Goal: Task Accomplishment & Management: Complete application form

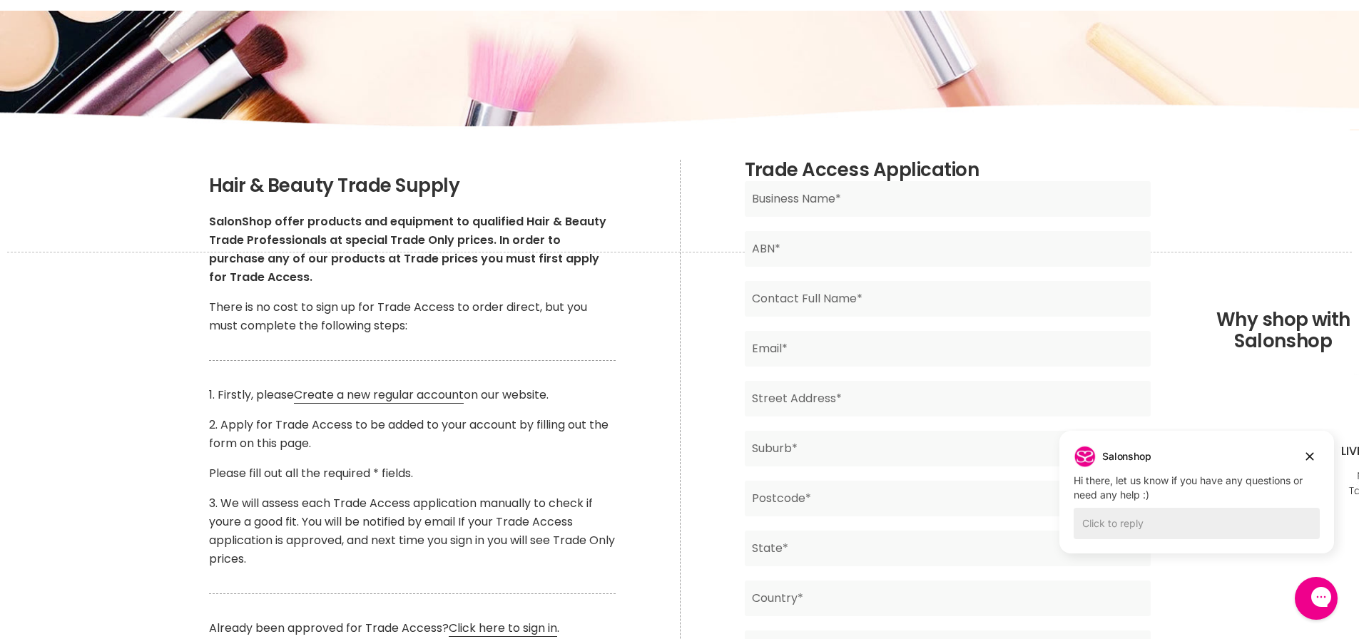
scroll to position [143, 0]
click at [390, 392] on link "Create a new regular account" at bounding box center [379, 394] width 170 height 17
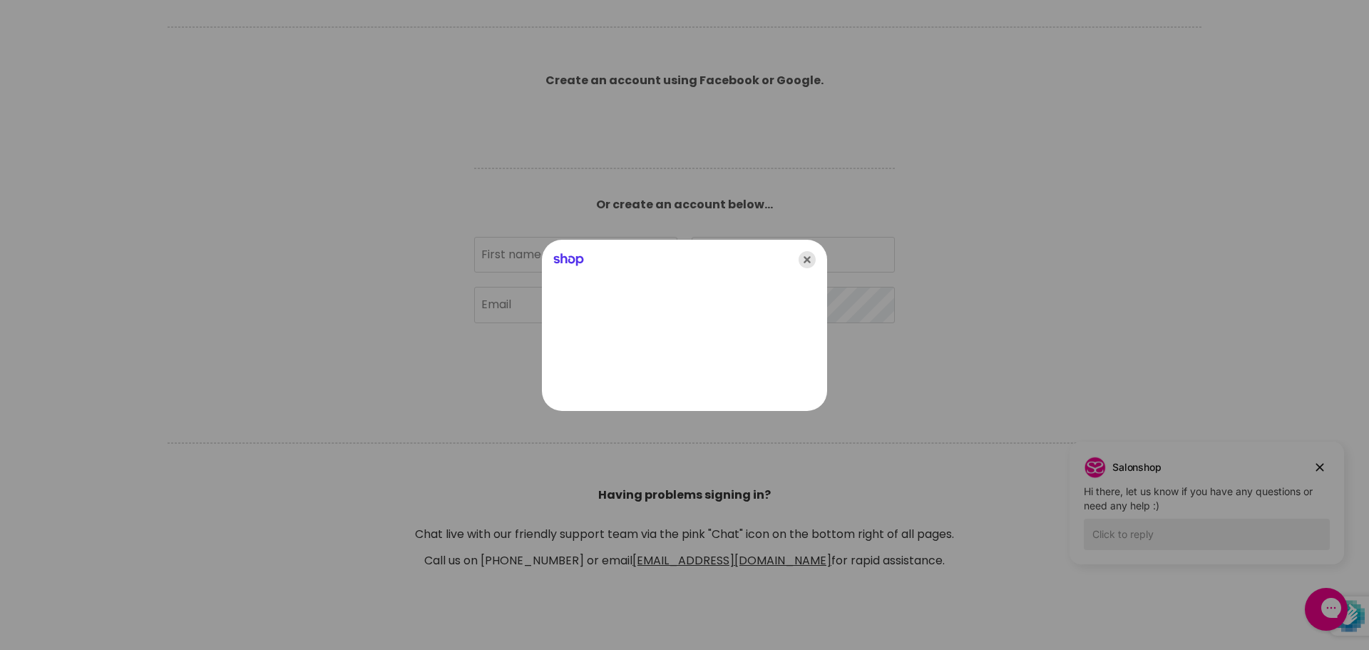
click at [806, 258] on icon "Close" at bounding box center [807, 259] width 17 height 17
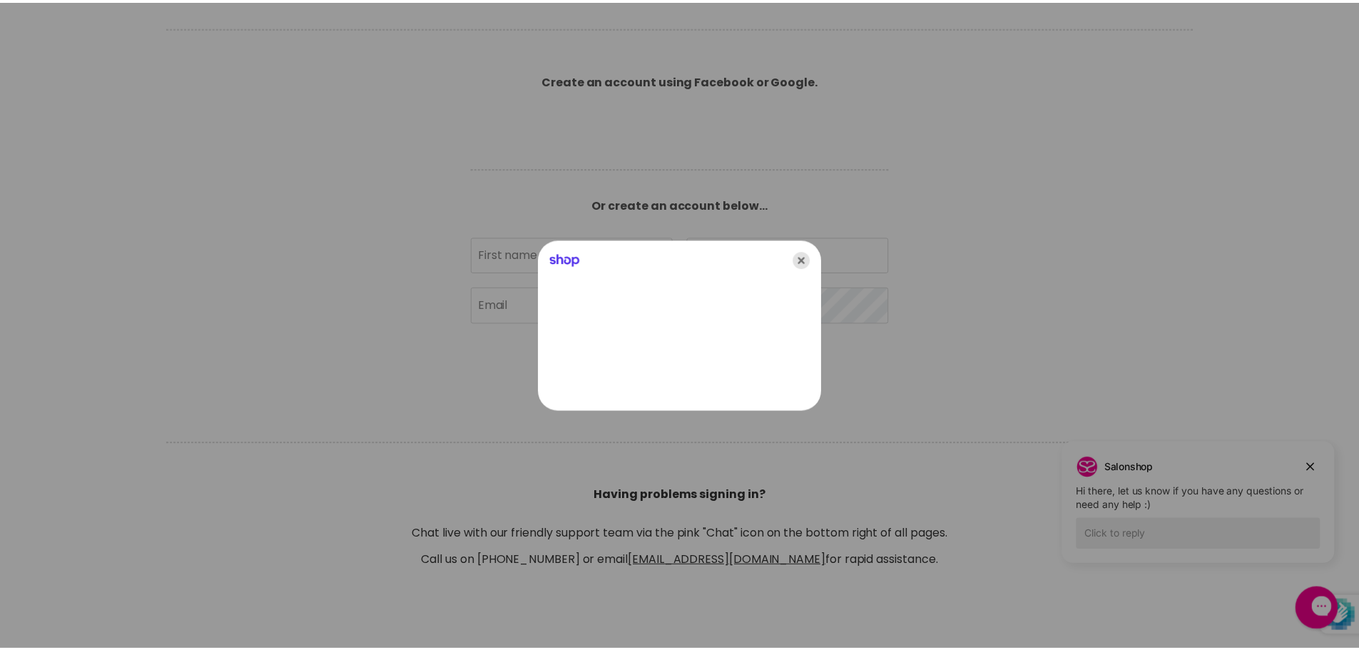
scroll to position [357, 0]
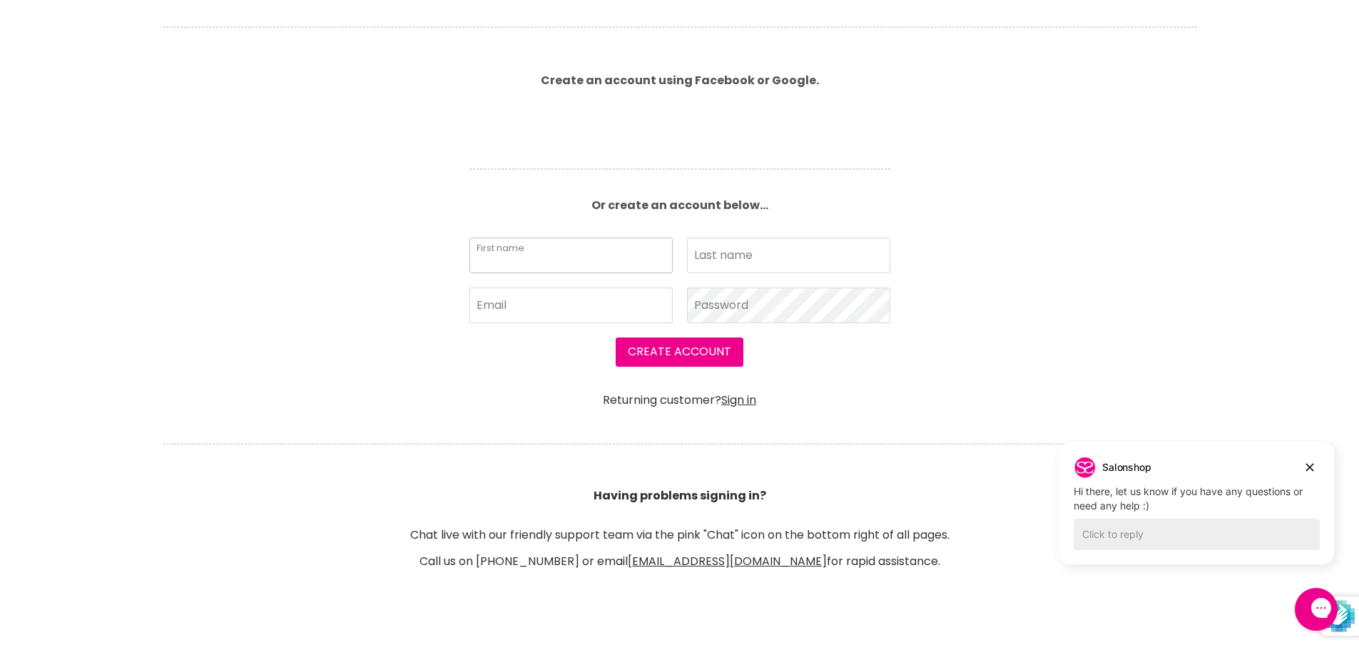
click at [533, 259] on input "First name" at bounding box center [570, 255] width 203 height 36
type input "[PERSON_NAME]"
type input "Hendrickson"
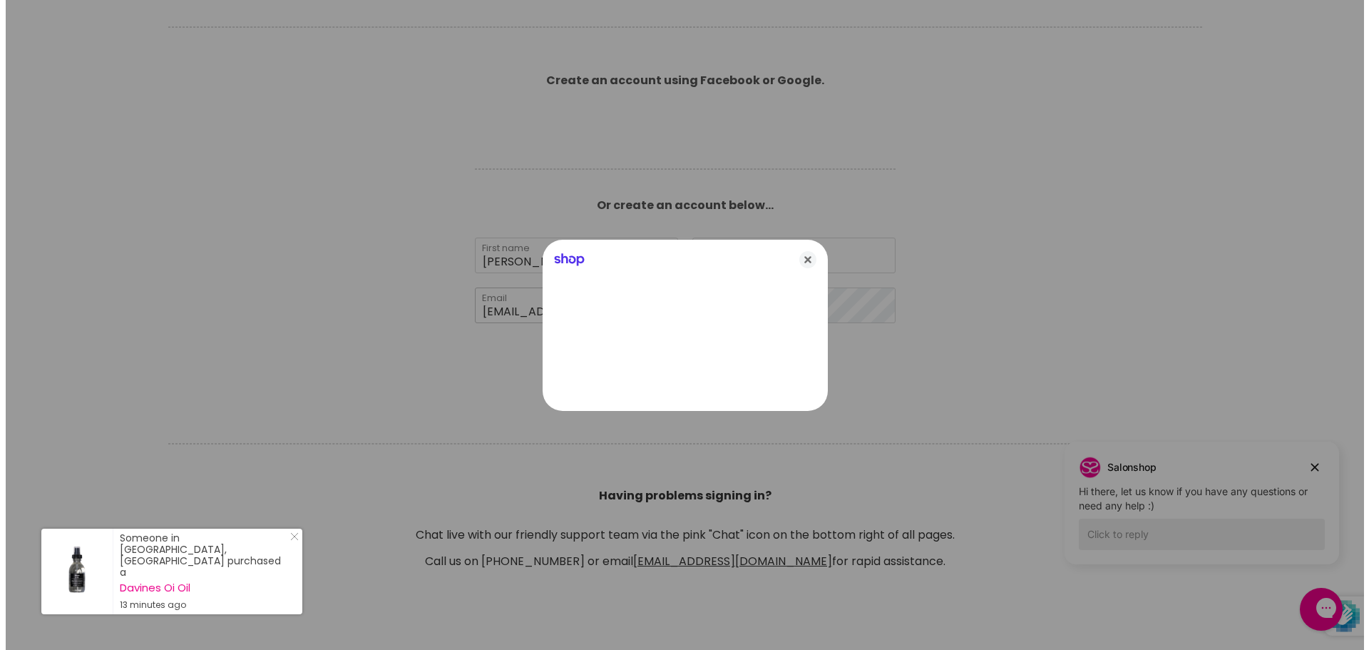
scroll to position [358, 0]
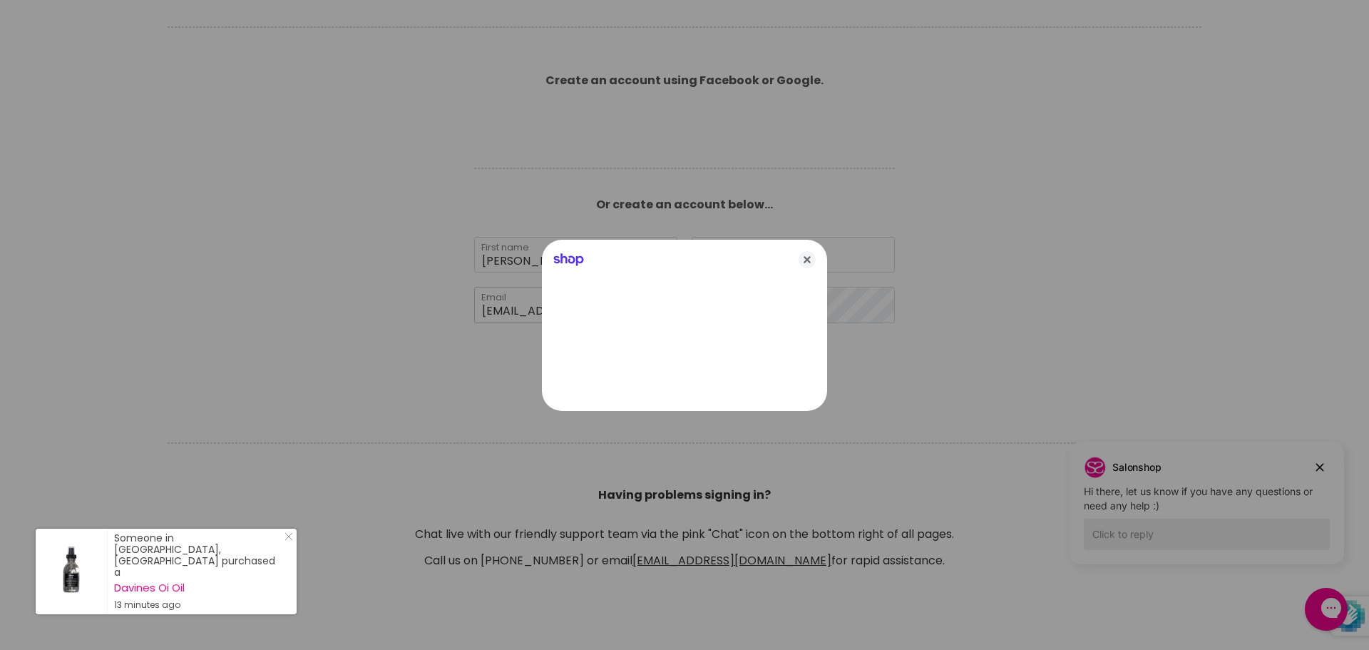
type input "[EMAIL_ADDRESS][DOMAIN_NAME]"
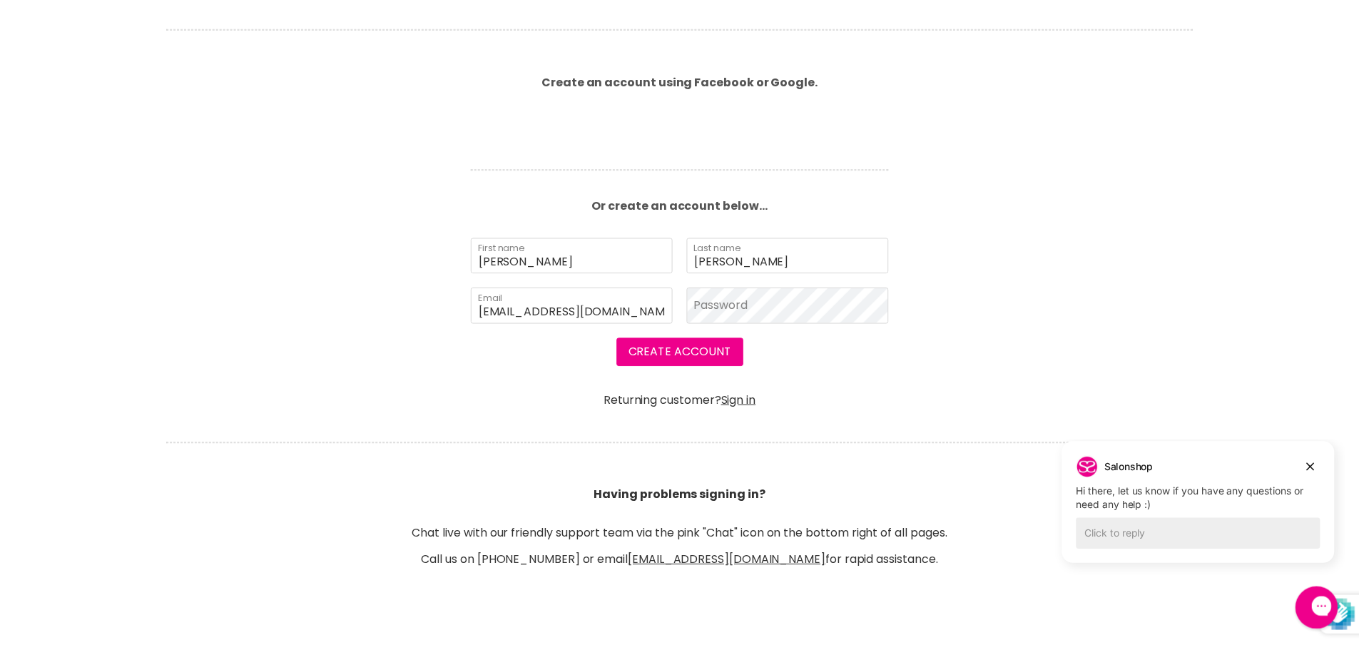
scroll to position [357, 0]
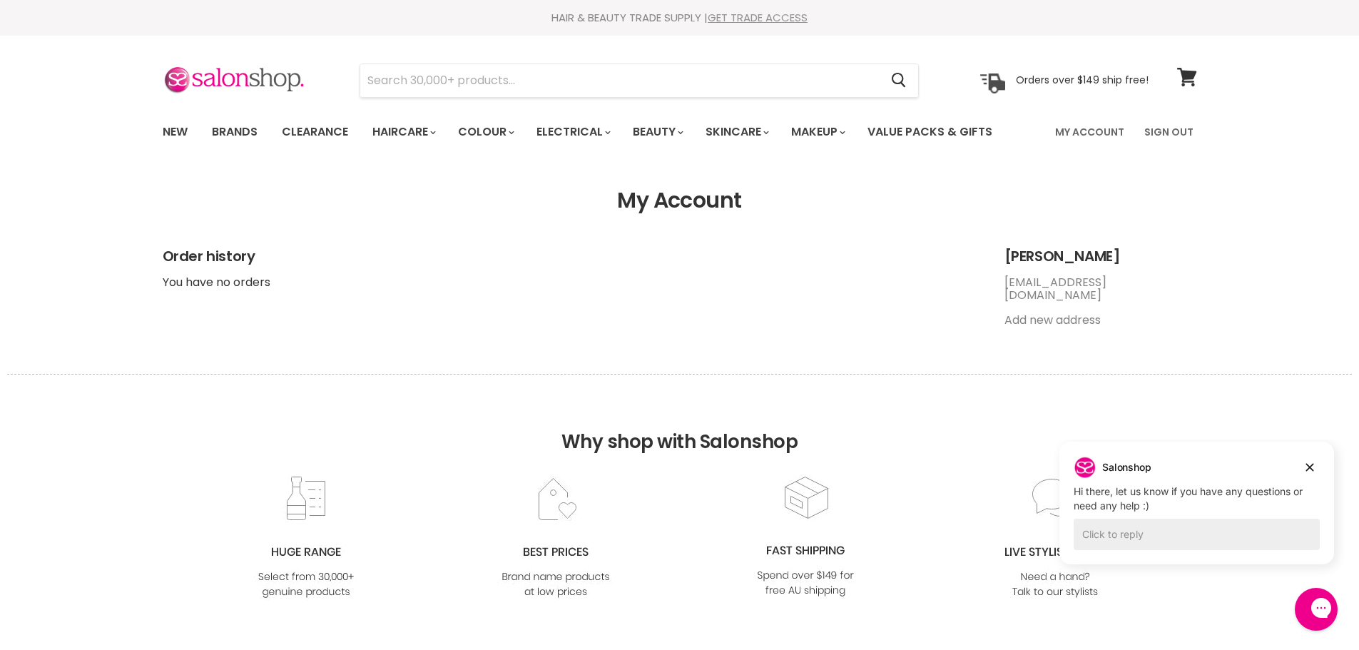
click at [751, 16] on link "GET TRADE ACCESS" at bounding box center [757, 17] width 100 height 15
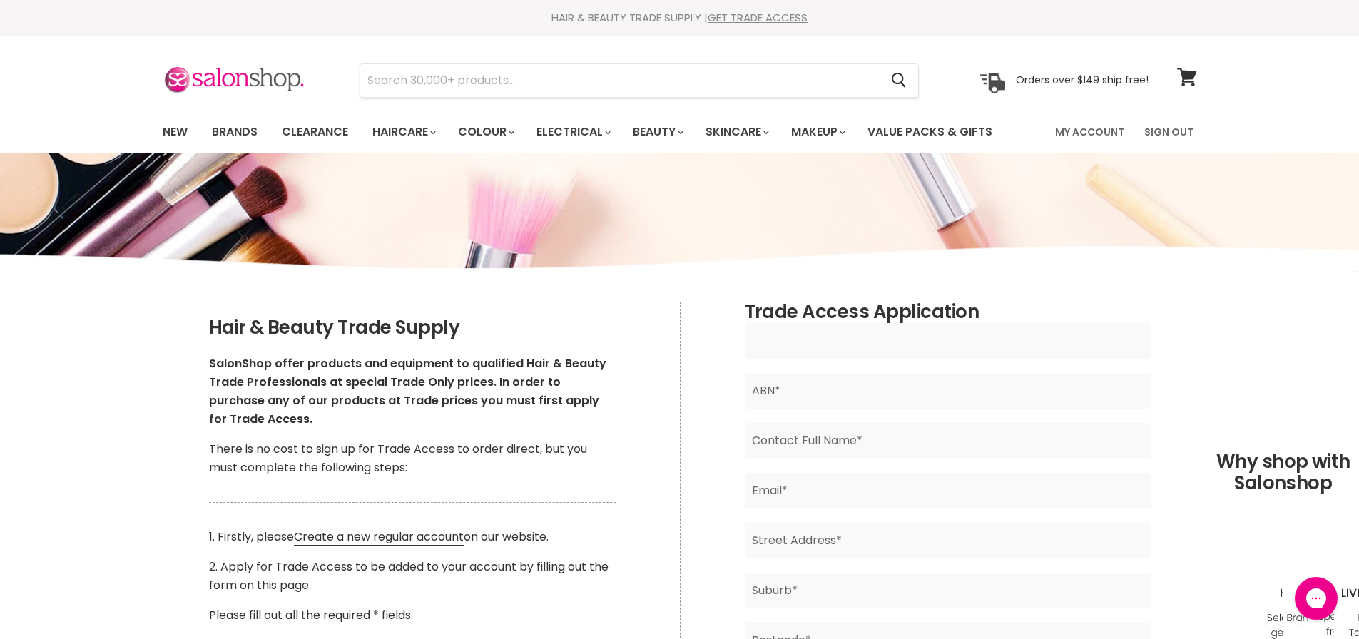
click at [838, 341] on input "Main content" at bounding box center [948, 341] width 406 height 36
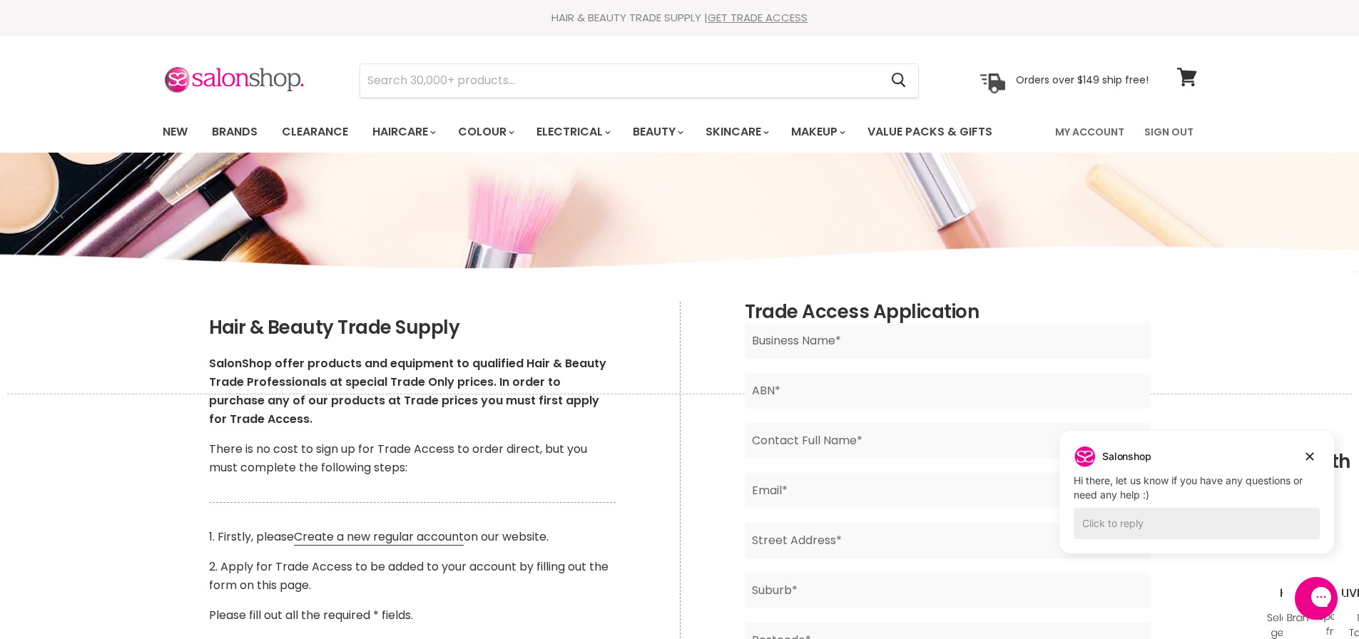
click at [838, 341] on input "Main content" at bounding box center [948, 341] width 406 height 36
type input "Face Clinic Geelong"
click at [789, 395] on input "Main content" at bounding box center [948, 391] width 406 height 36
type input "50911473318"
click at [807, 434] on input "Main content" at bounding box center [948, 441] width 406 height 36
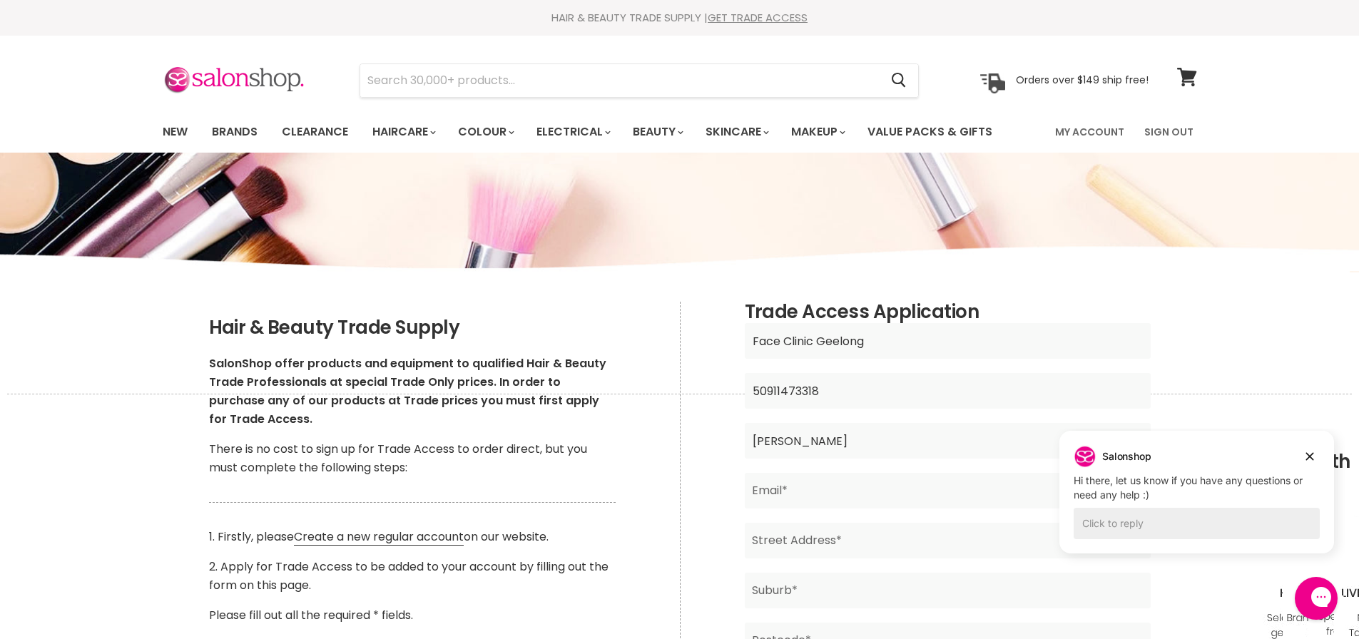
type input "Tania"
click at [777, 491] on input "Main content" at bounding box center [948, 491] width 406 height 36
type input "faceclinicgeelong@gmail.com"
click at [775, 536] on input "Main content" at bounding box center [948, 541] width 406 height 36
type input "3 Tetila Avenue"
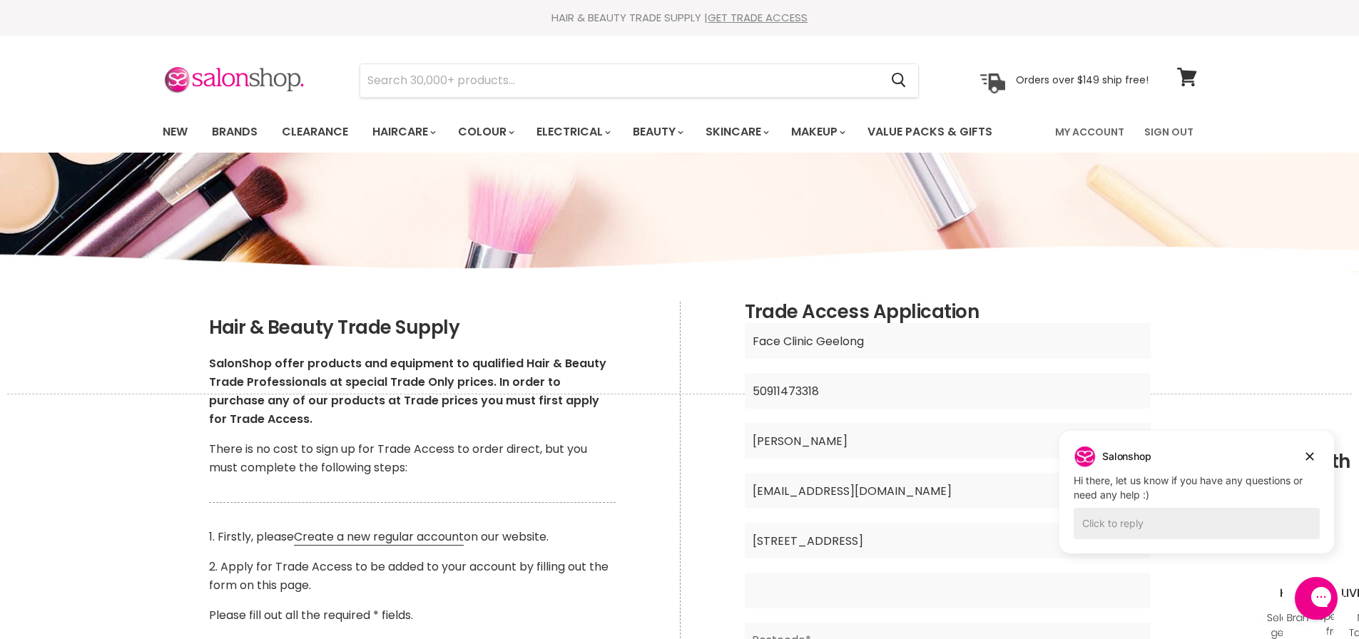
click at [774, 595] on input "Main content" at bounding box center [948, 591] width 406 height 36
type input "Grovedale"
click at [705, 497] on div "Trade Access Application Face Clinic Geelong Business Name* 50911473318 ABN* Ta…" at bounding box center [947, 608] width 535 height 613
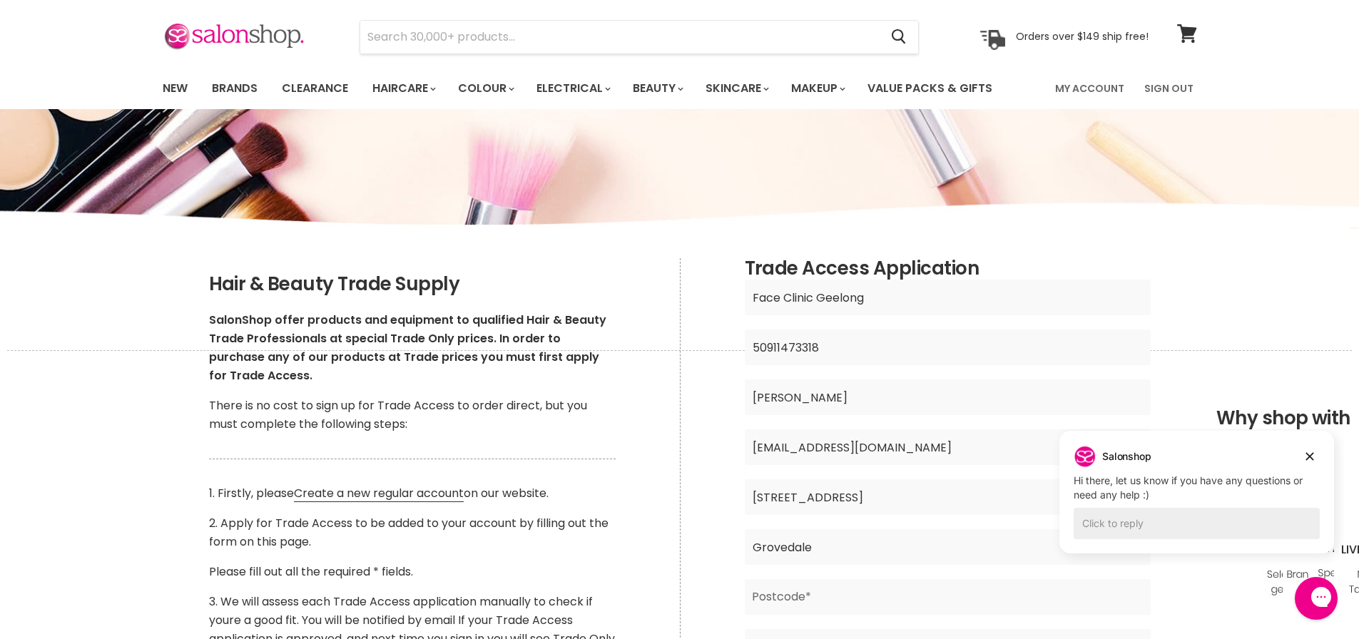
scroll to position [214, 0]
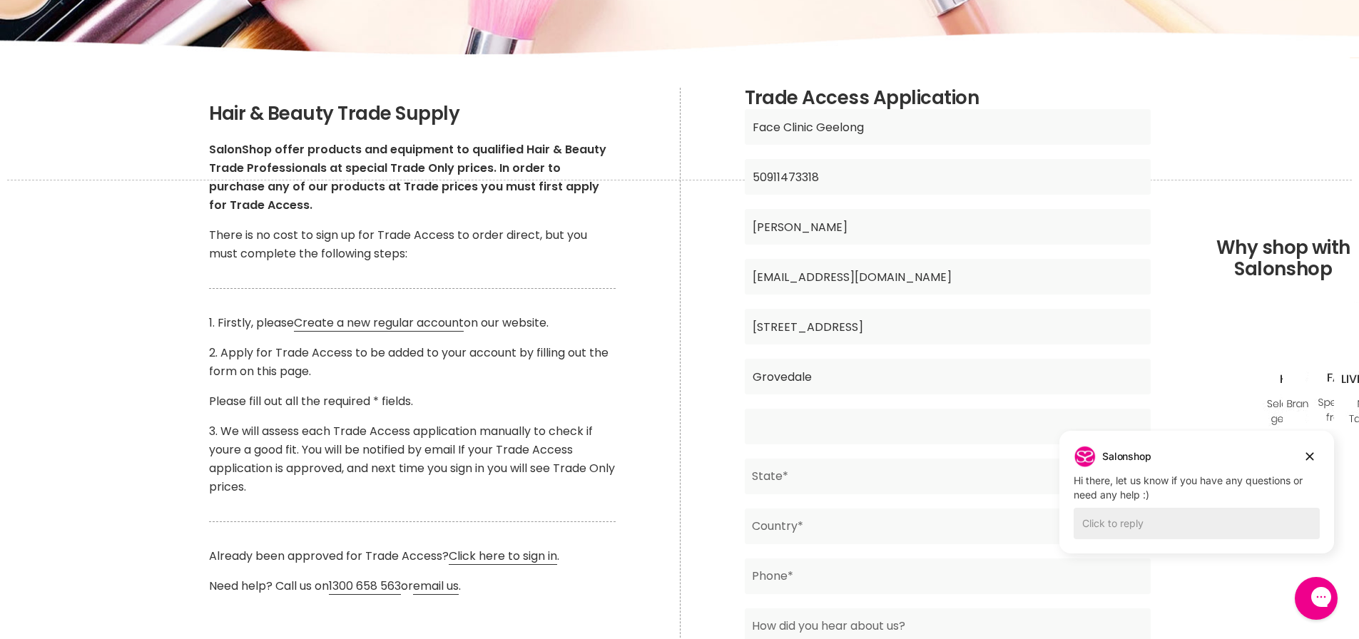
click at [782, 427] on input "Main content" at bounding box center [948, 427] width 406 height 36
type input "3216"
click at [779, 479] on input "Main content" at bounding box center [948, 477] width 406 height 36
type input "Vic"
click at [774, 526] on input "Main content" at bounding box center [948, 526] width 406 height 36
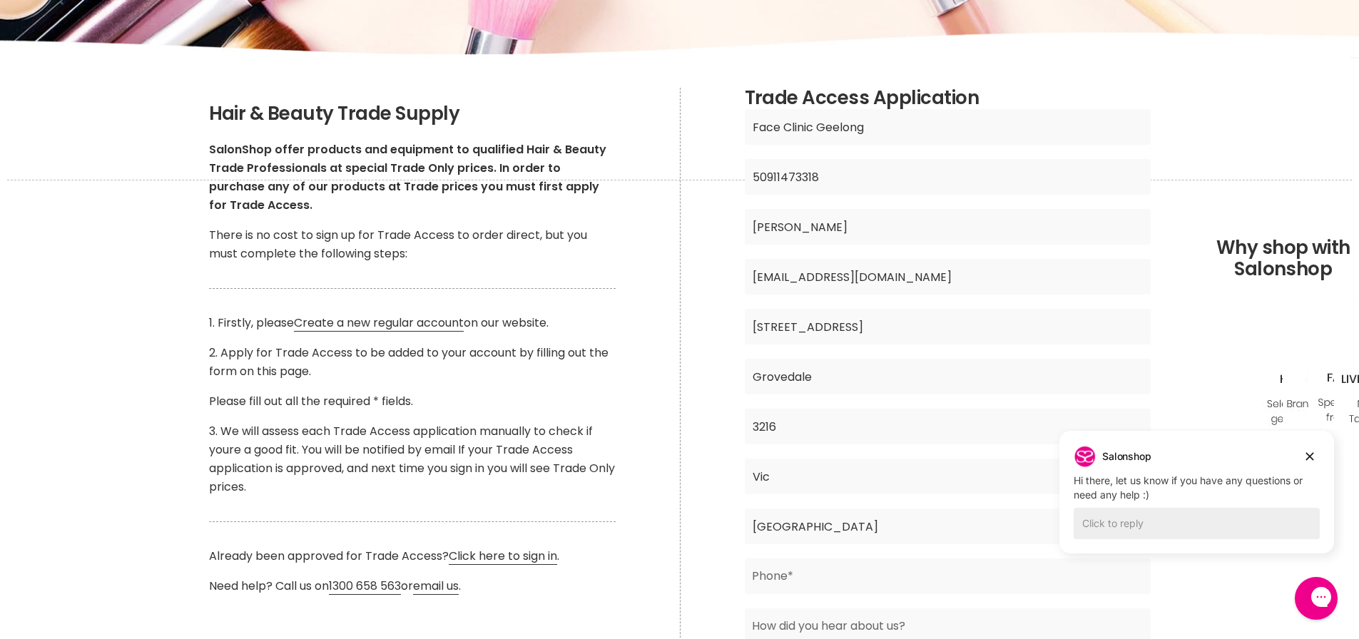
type input "Australia"
click at [792, 582] on input "Main content" at bounding box center [948, 576] width 406 height 36
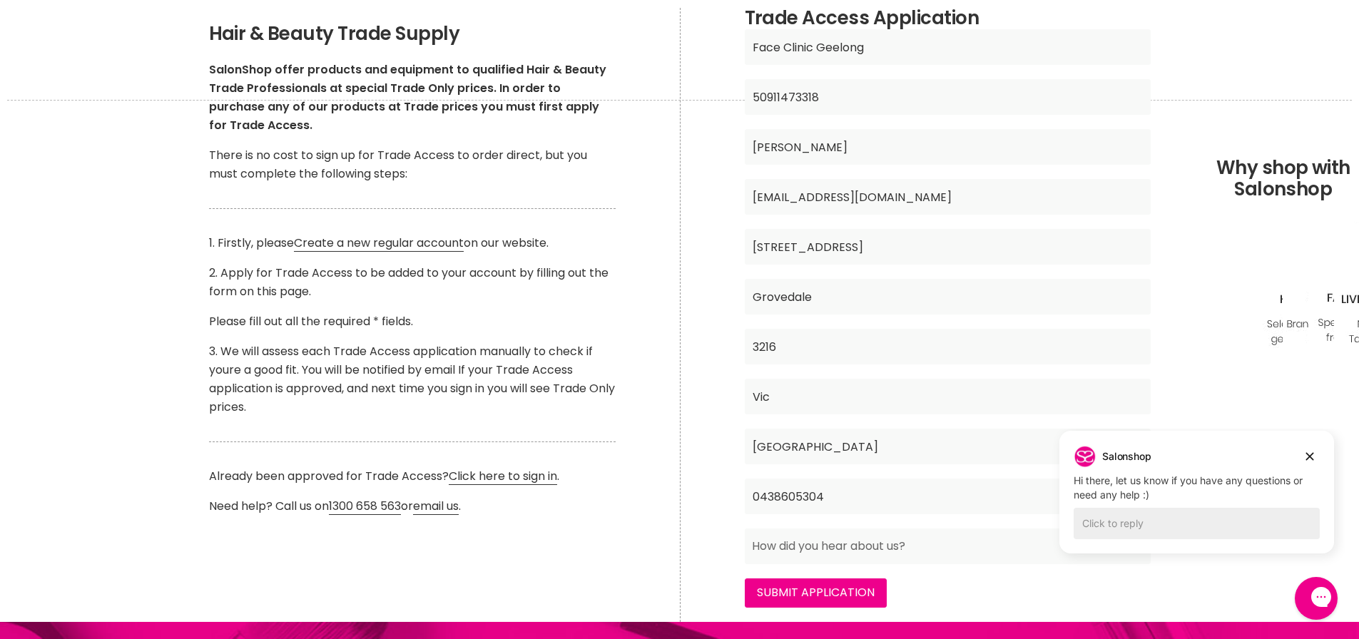
scroll to position [357, 0]
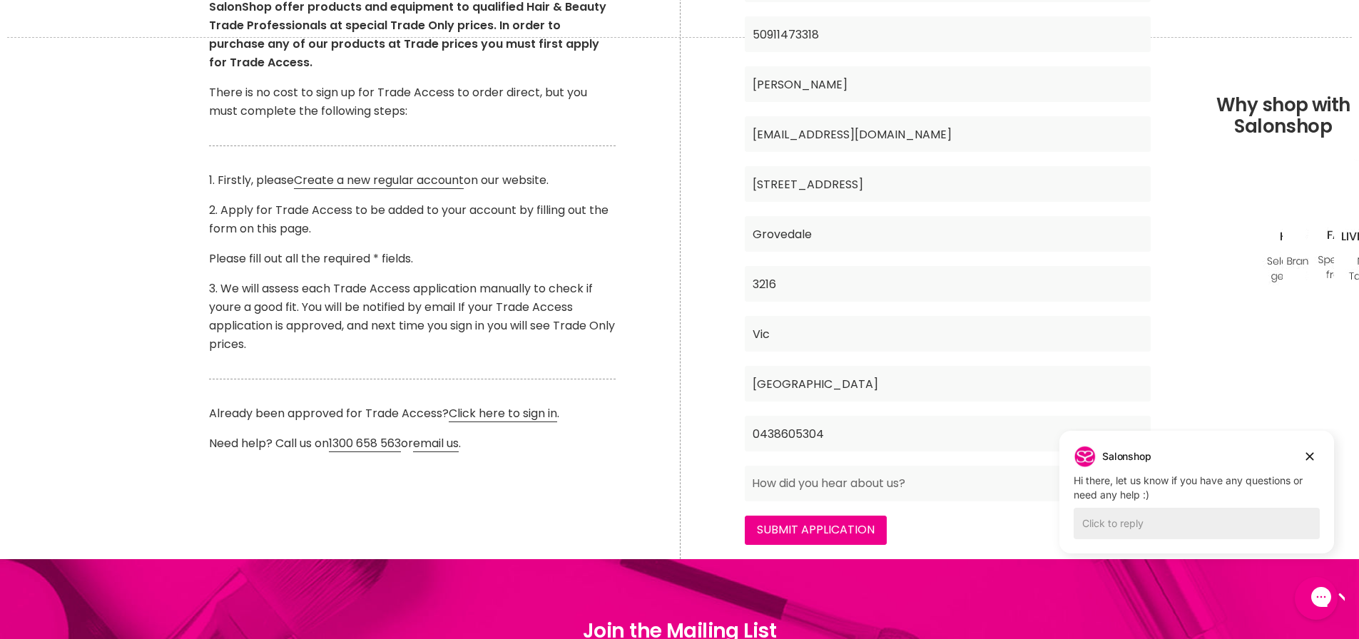
type input "0438605304"
click at [848, 484] on input "Main content" at bounding box center [948, 484] width 406 height 36
type input "O"
type input "S"
type input "O"
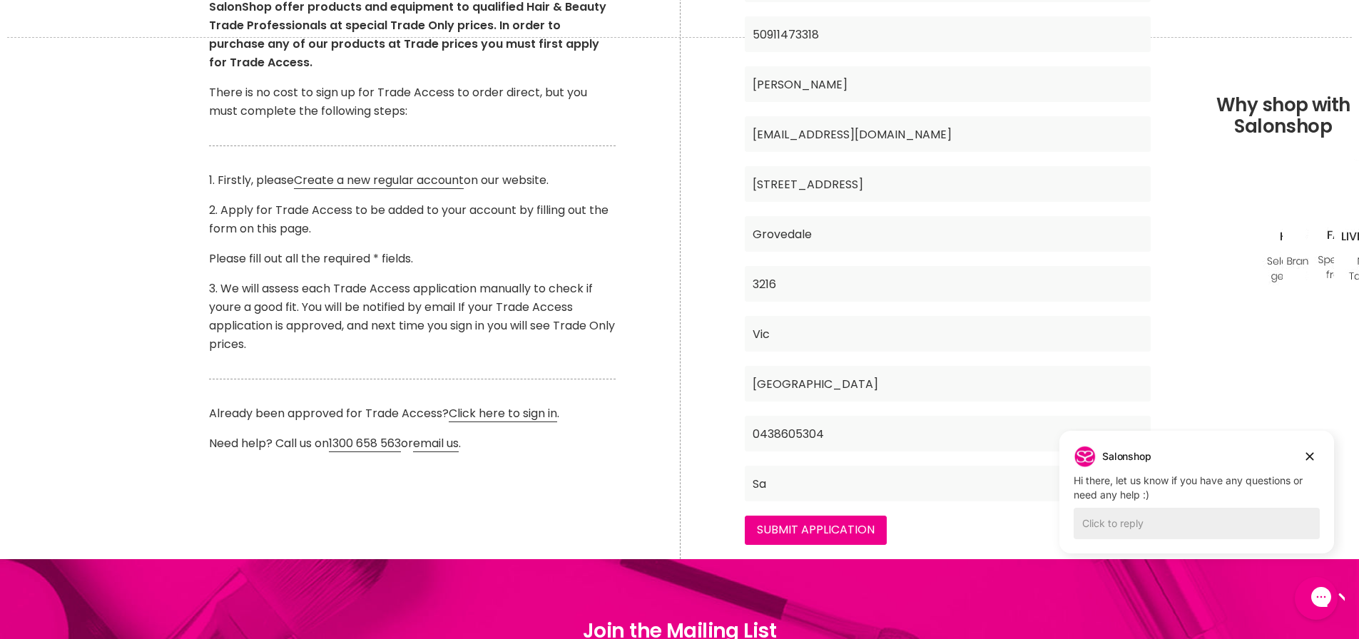
type input "S"
type input "F"
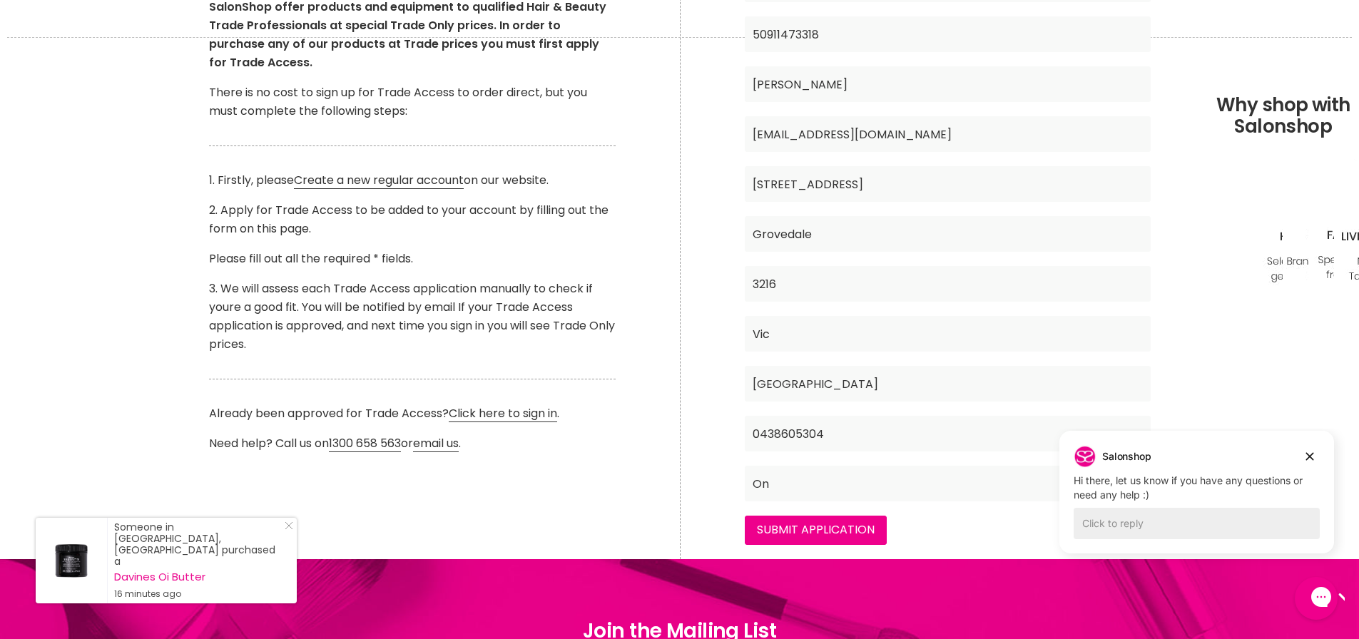
type input "O"
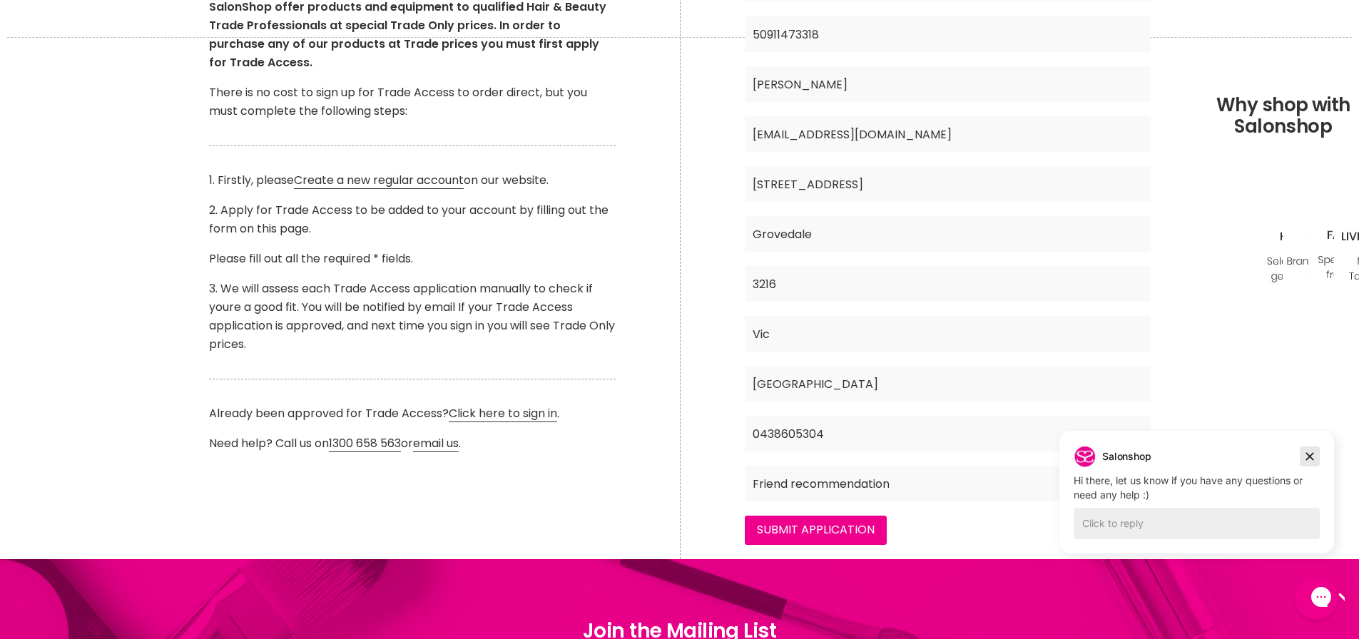
type input "Friend recommendation"
click at [1309, 451] on icon "Dismiss campaign" at bounding box center [1309, 456] width 14 height 17
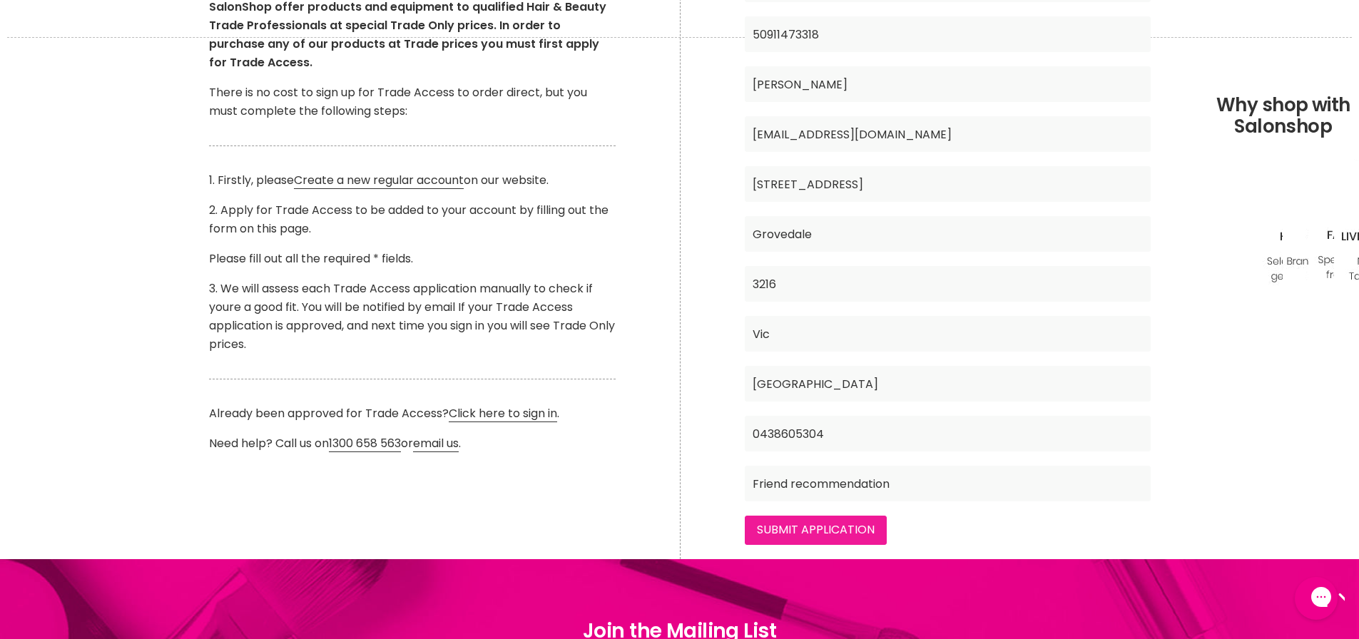
click at [808, 526] on input "Submit Application" at bounding box center [816, 530] width 142 height 29
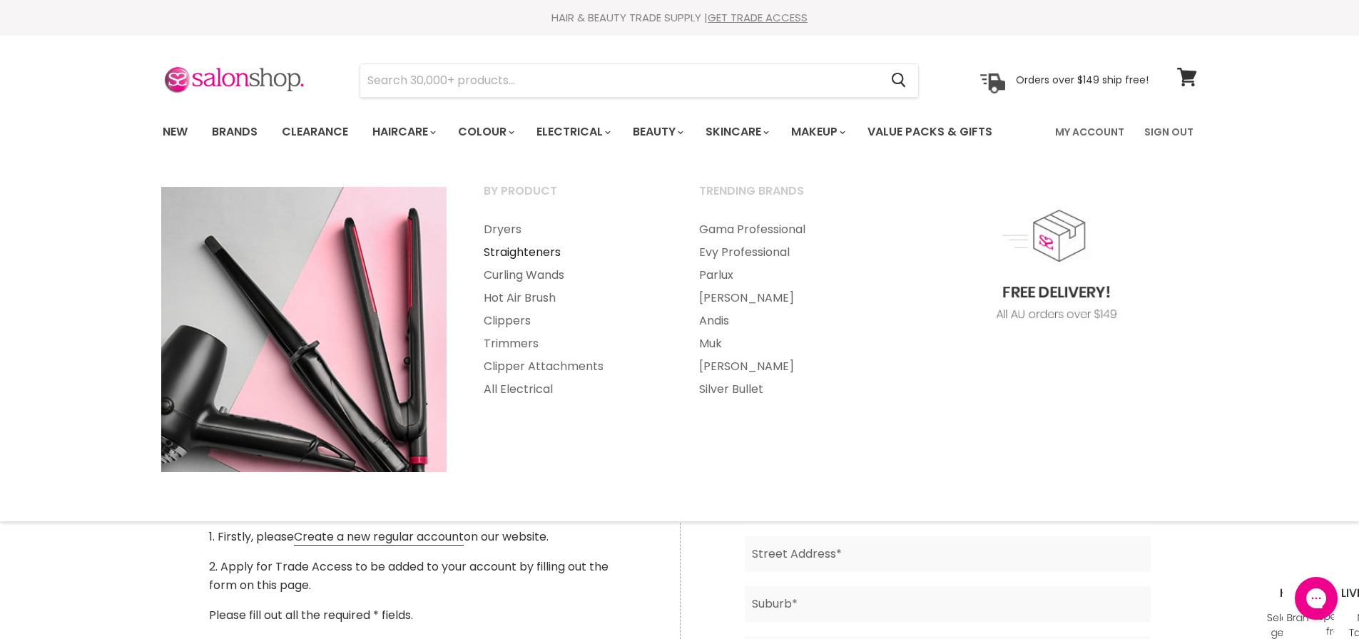
click at [512, 251] on link "Straighteners" at bounding box center [572, 252] width 213 height 23
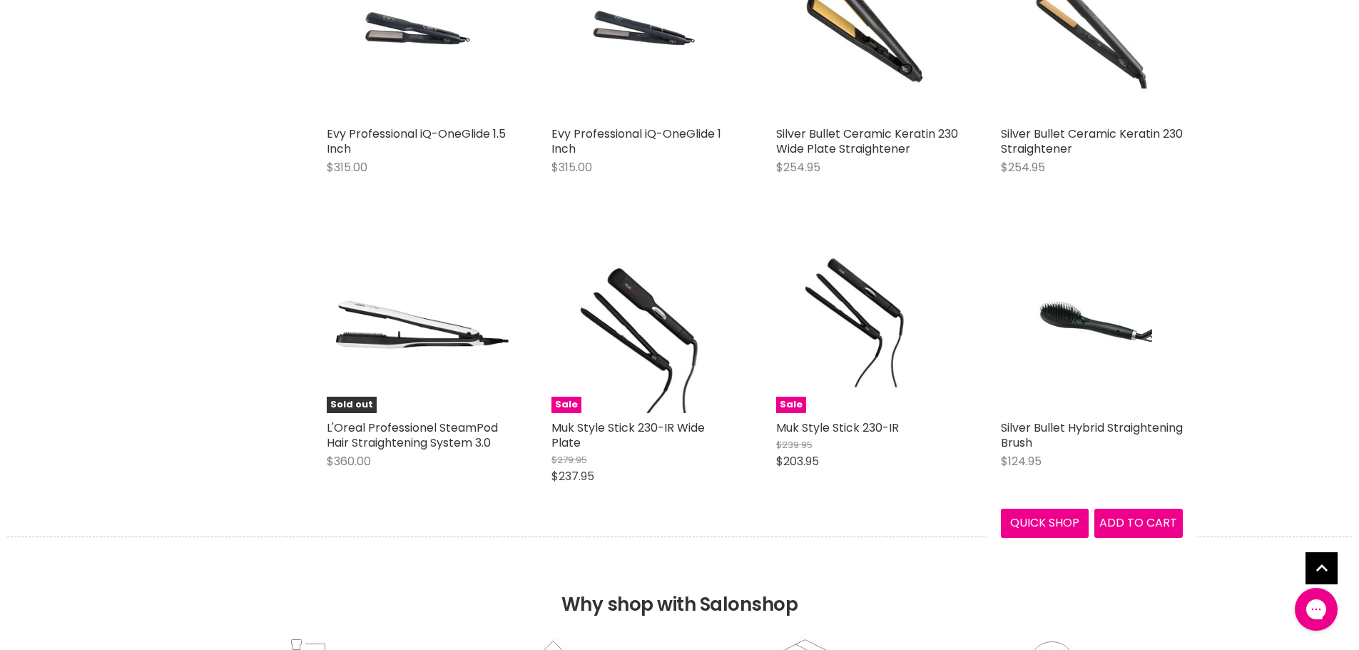
scroll to position [1997, 0]
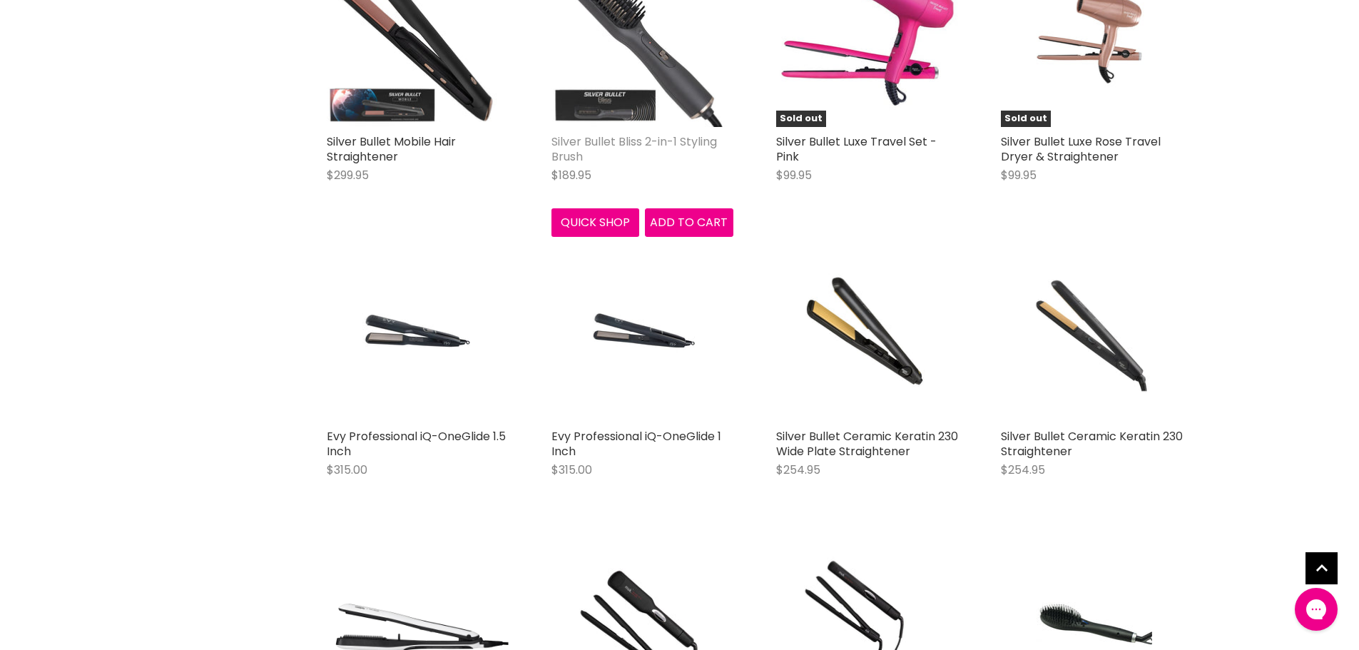
click at [604, 140] on link "Silver Bullet Bliss 2-in-1 Styling Brush" at bounding box center [633, 148] width 165 height 31
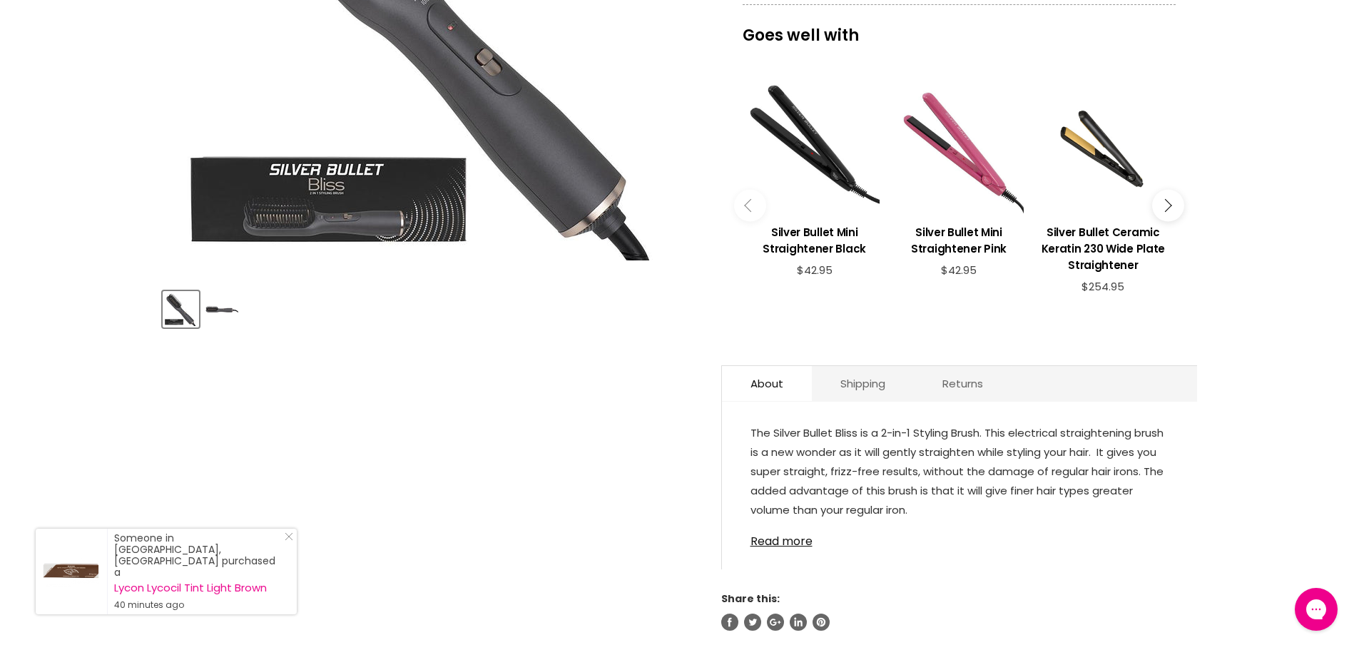
scroll to position [571, 0]
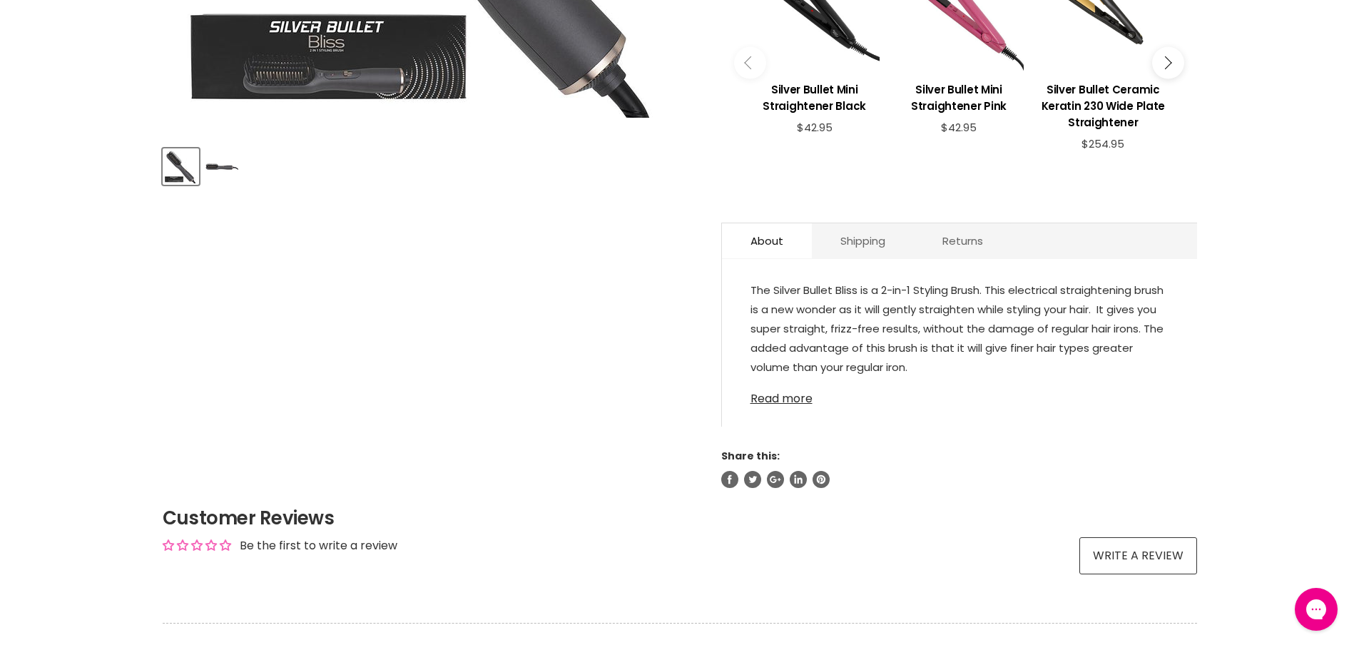
click at [803, 396] on link "Read more" at bounding box center [959, 394] width 418 height 21
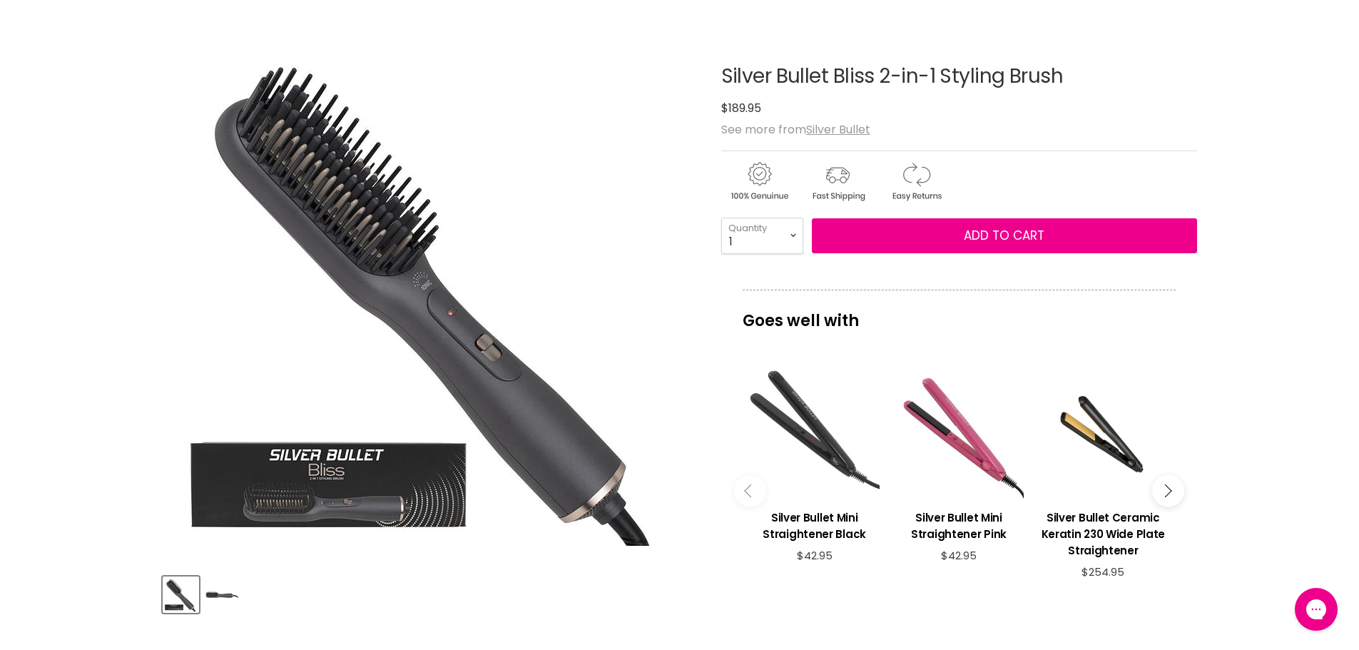
scroll to position [0, 0]
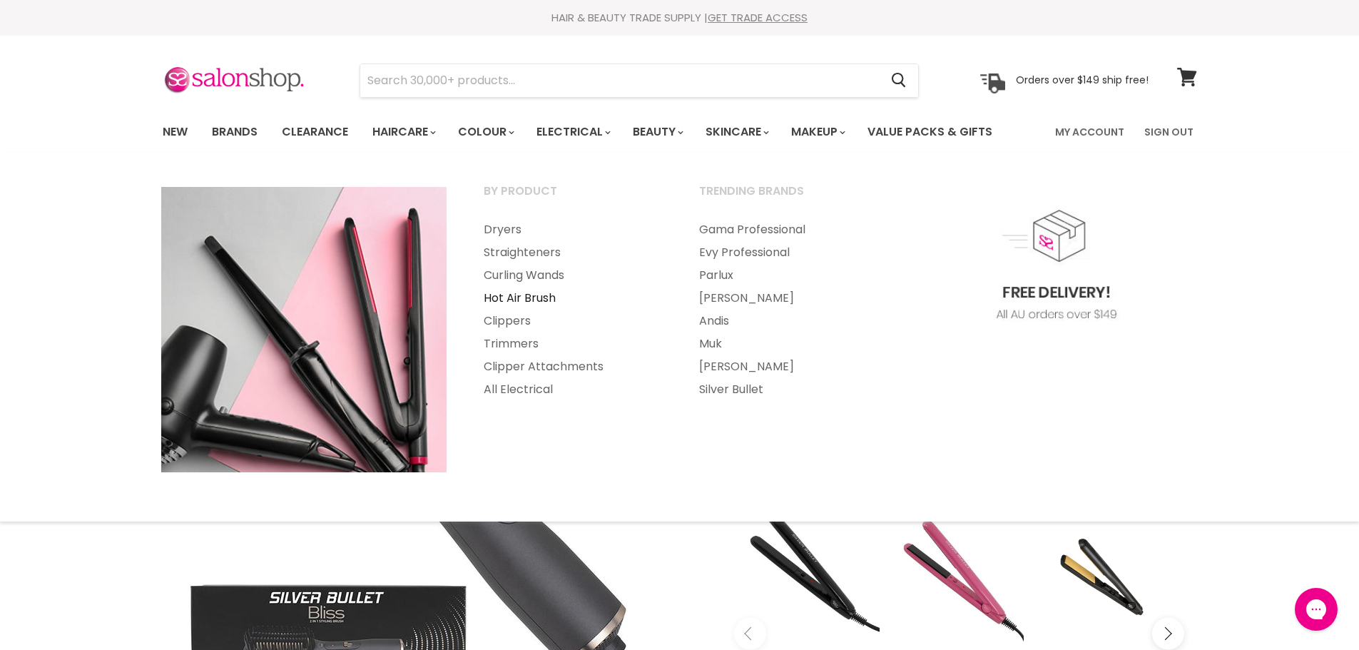
click at [525, 297] on link "Hot Air Brush" at bounding box center [572, 298] width 213 height 23
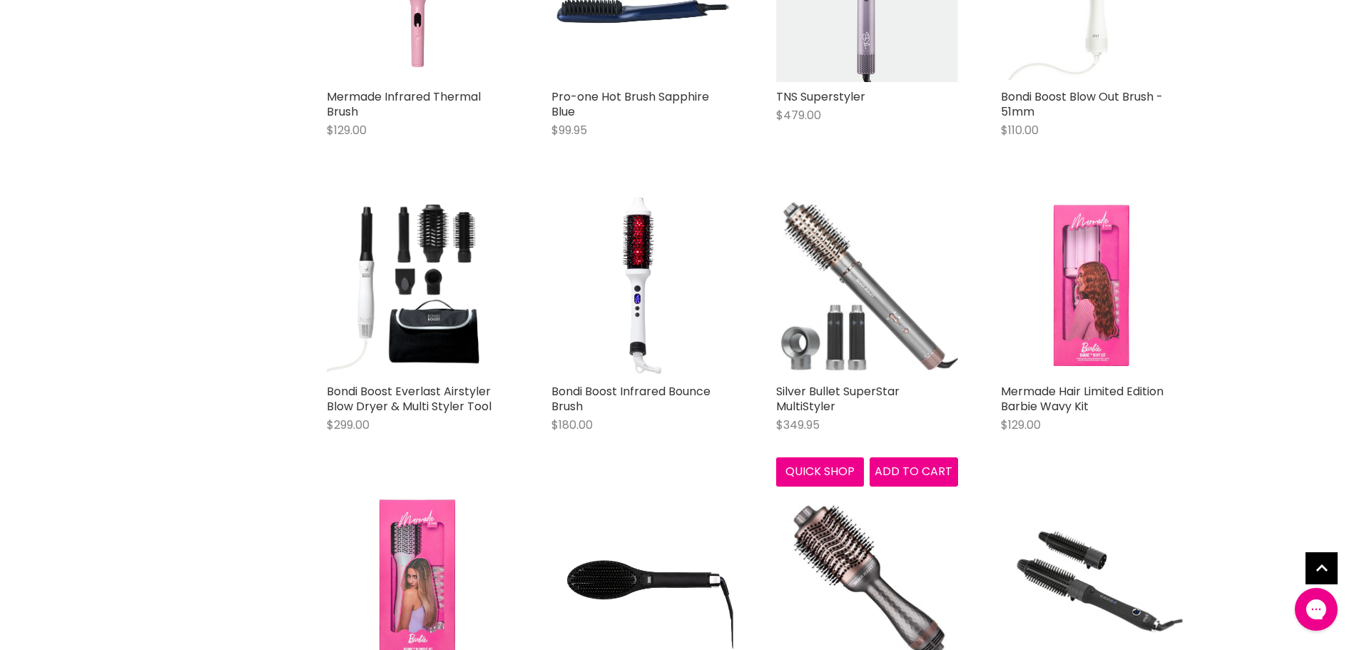
scroll to position [499, 0]
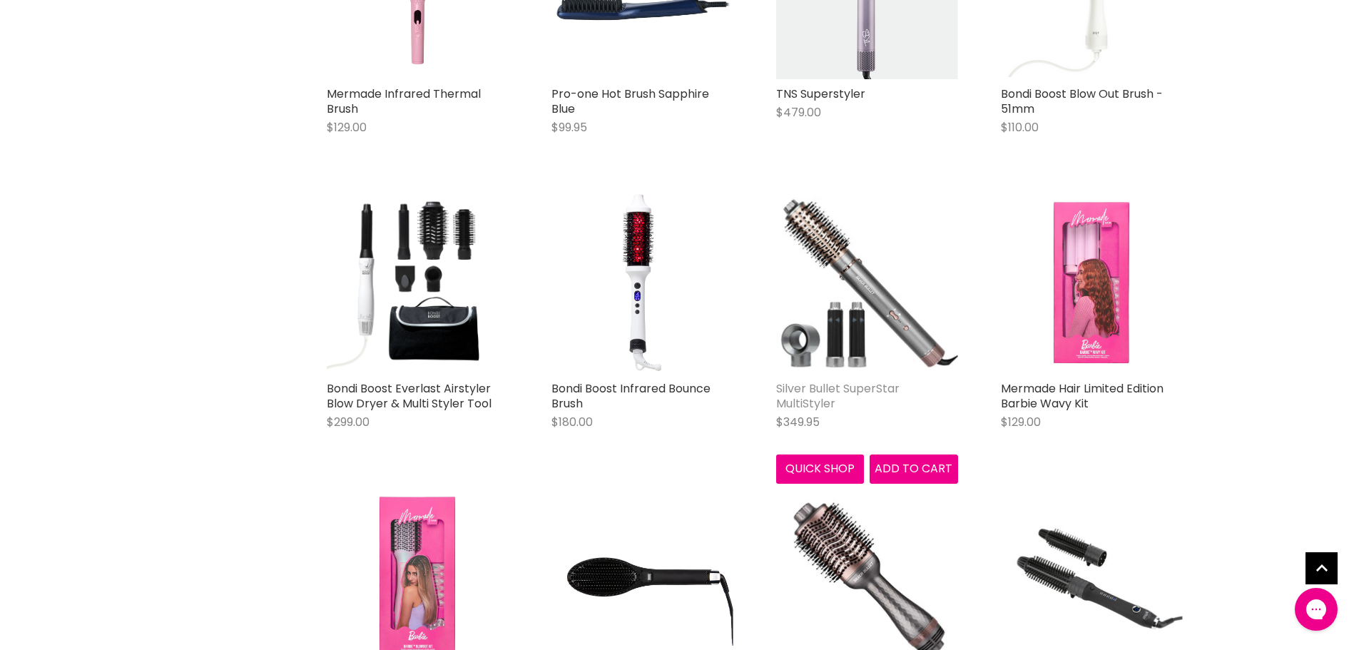
click at [814, 386] on link "Silver Bullet SuperStar MultiStyler" at bounding box center [837, 395] width 123 height 31
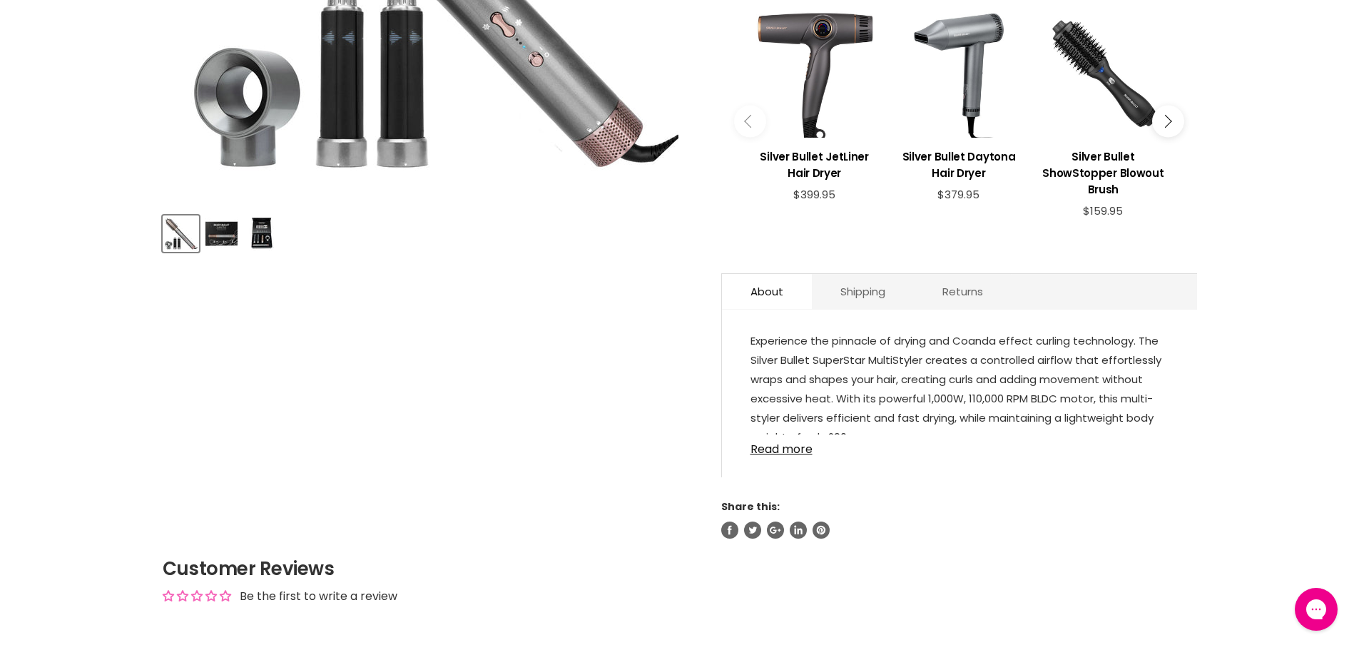
scroll to position [571, 0]
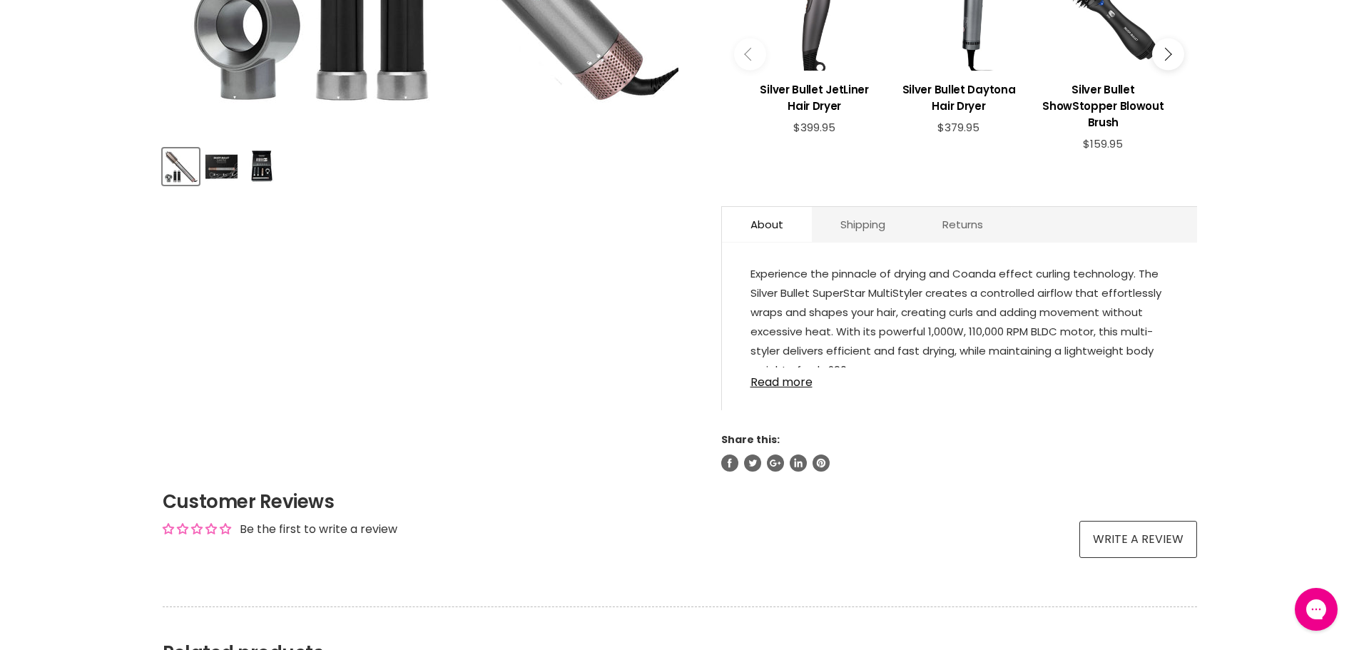
click at [757, 384] on link "Read more" at bounding box center [959, 377] width 418 height 21
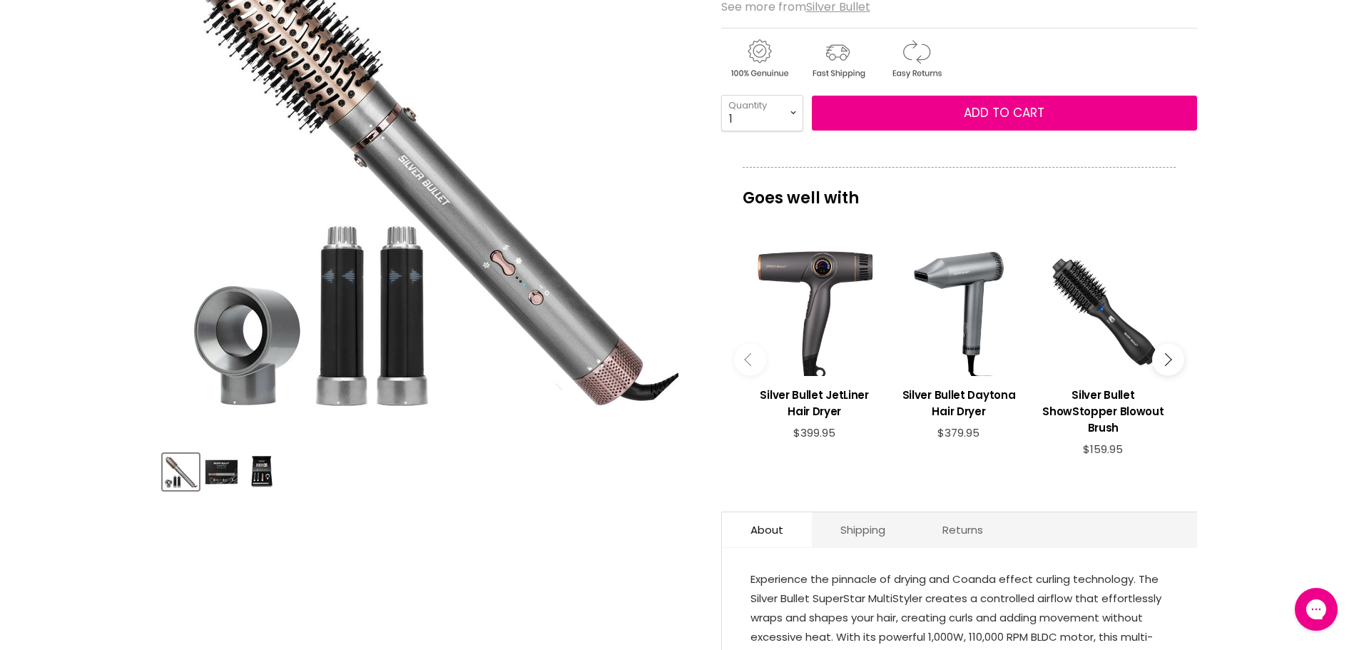
scroll to position [71, 0]
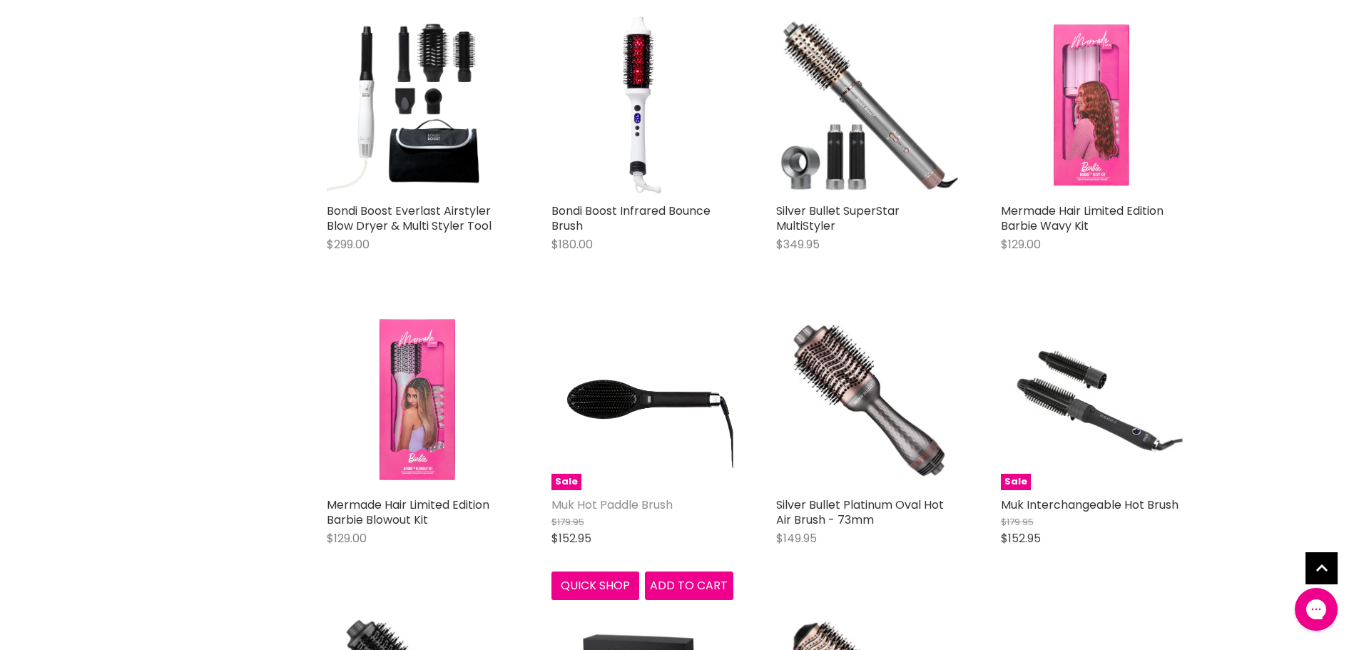
click at [618, 500] on link "Muk Hot Paddle Brush" at bounding box center [611, 504] width 121 height 16
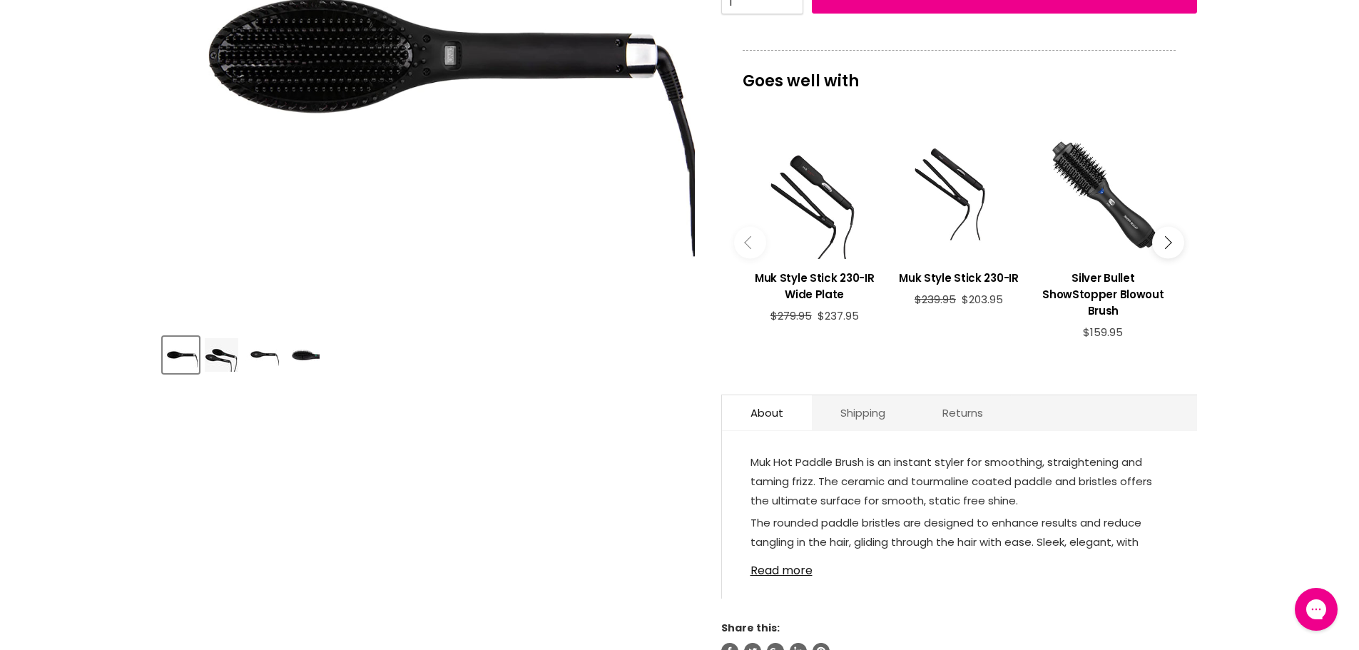
scroll to position [428, 0]
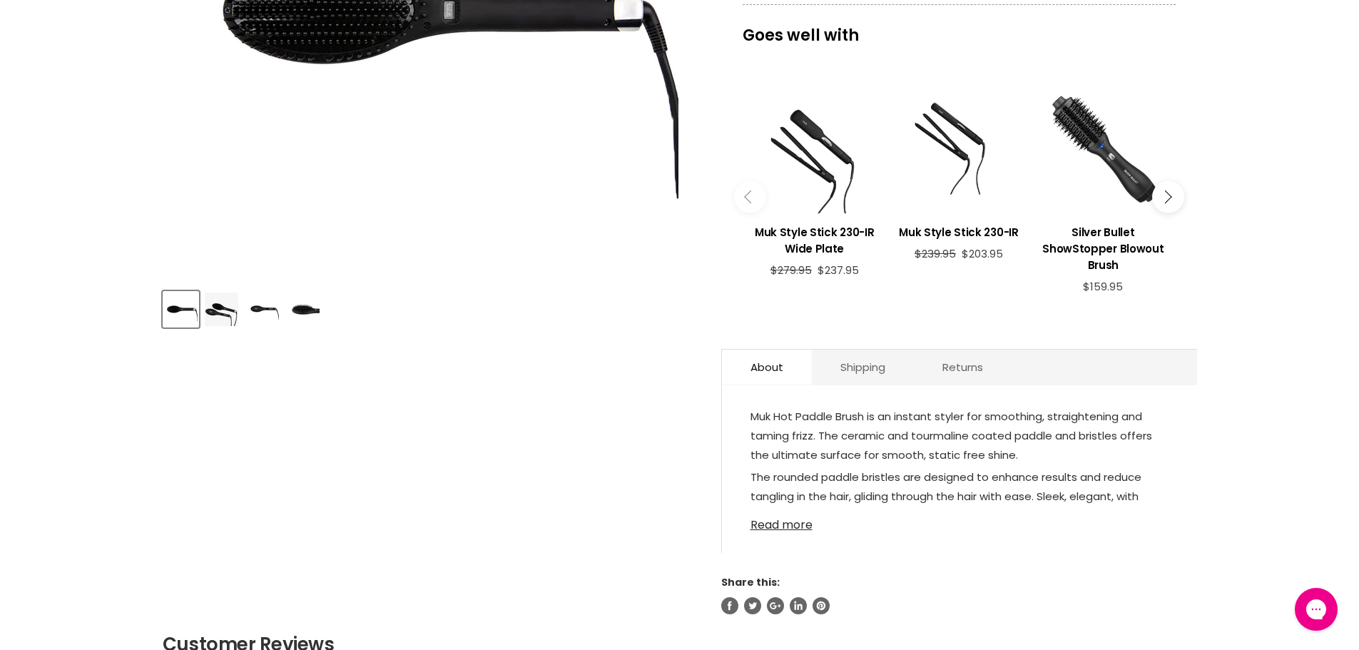
click at [785, 527] on link "Read more" at bounding box center [959, 520] width 418 height 21
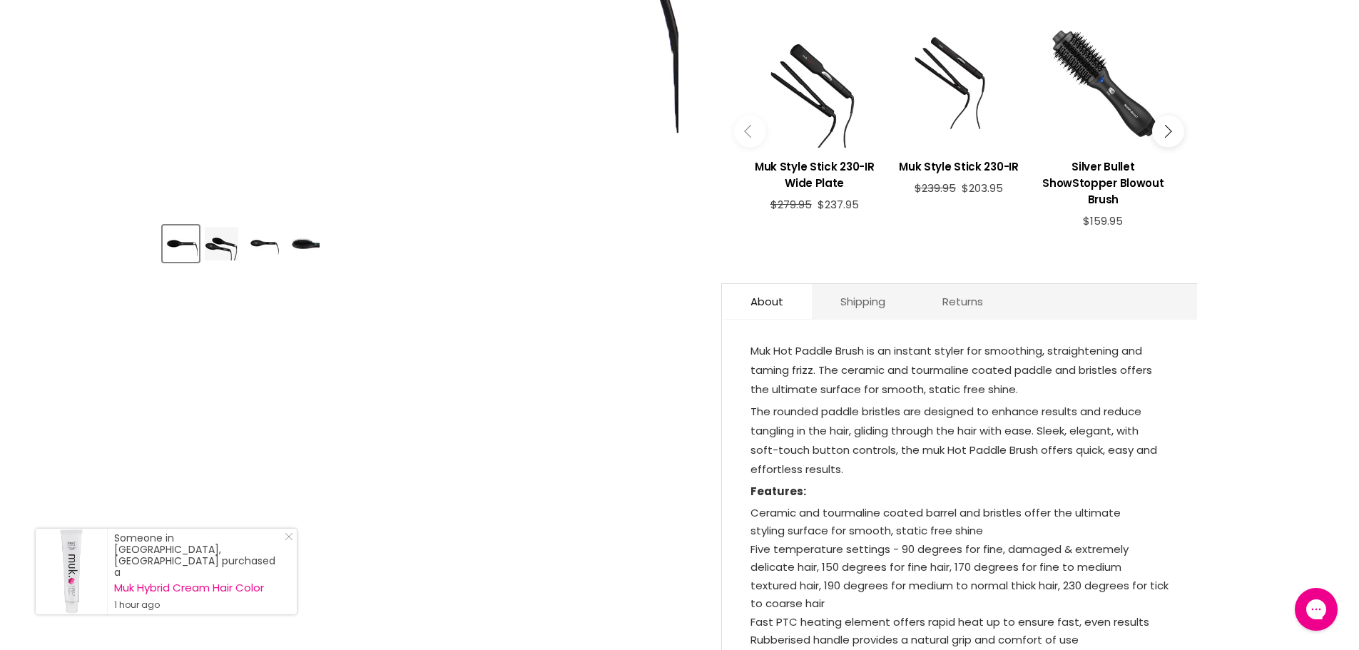
scroll to position [571, 0]
